Goal: Task Accomplishment & Management: Use online tool/utility

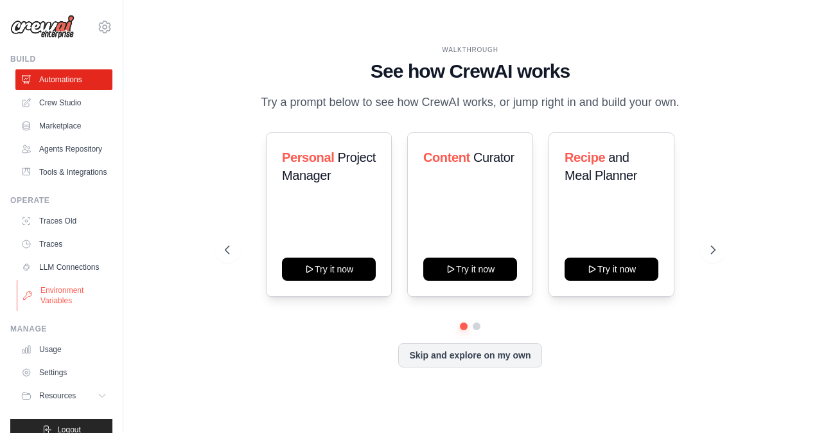
scroll to position [49, 0]
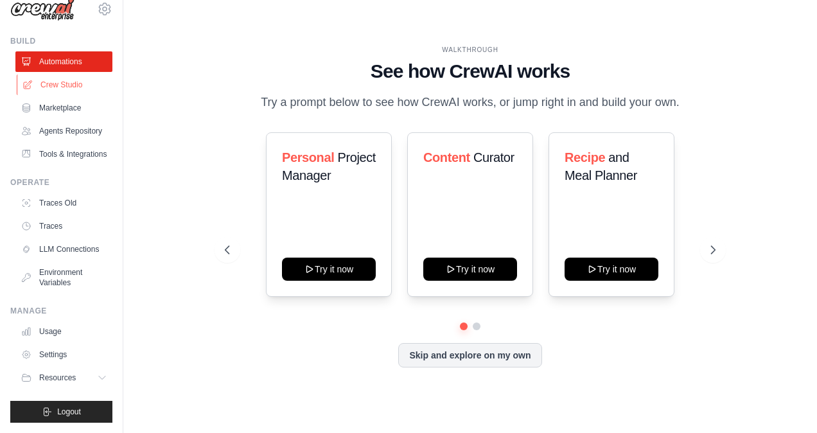
click at [66, 75] on link "Crew Studio" at bounding box center [65, 85] width 97 height 21
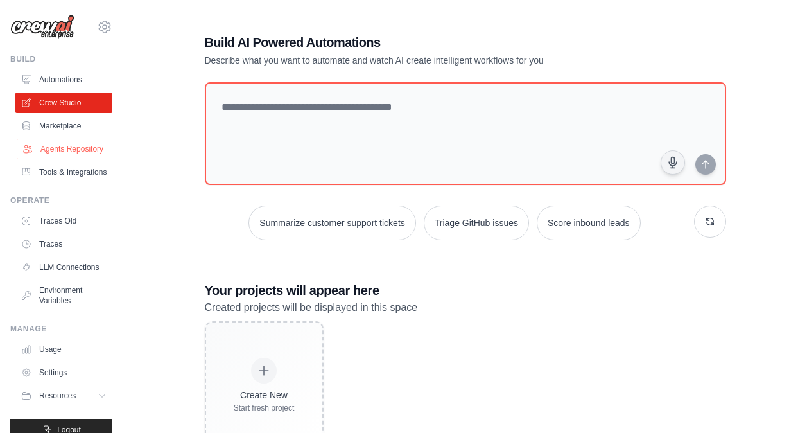
click at [66, 154] on link "Agents Repository" at bounding box center [65, 149] width 97 height 21
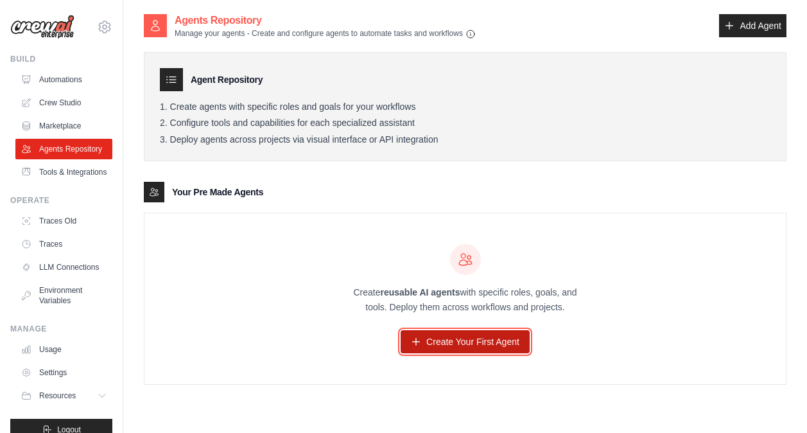
click at [427, 344] on link "Create Your First Agent" at bounding box center [465, 341] width 129 height 23
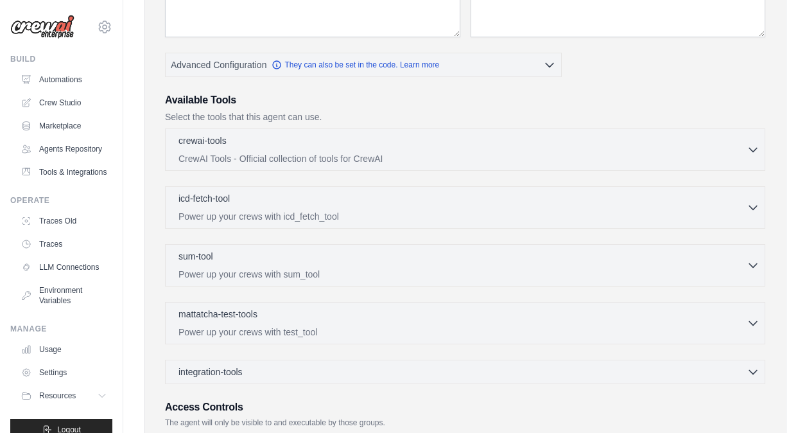
scroll to position [235, 0]
